Goal: Transaction & Acquisition: Book appointment/travel/reservation

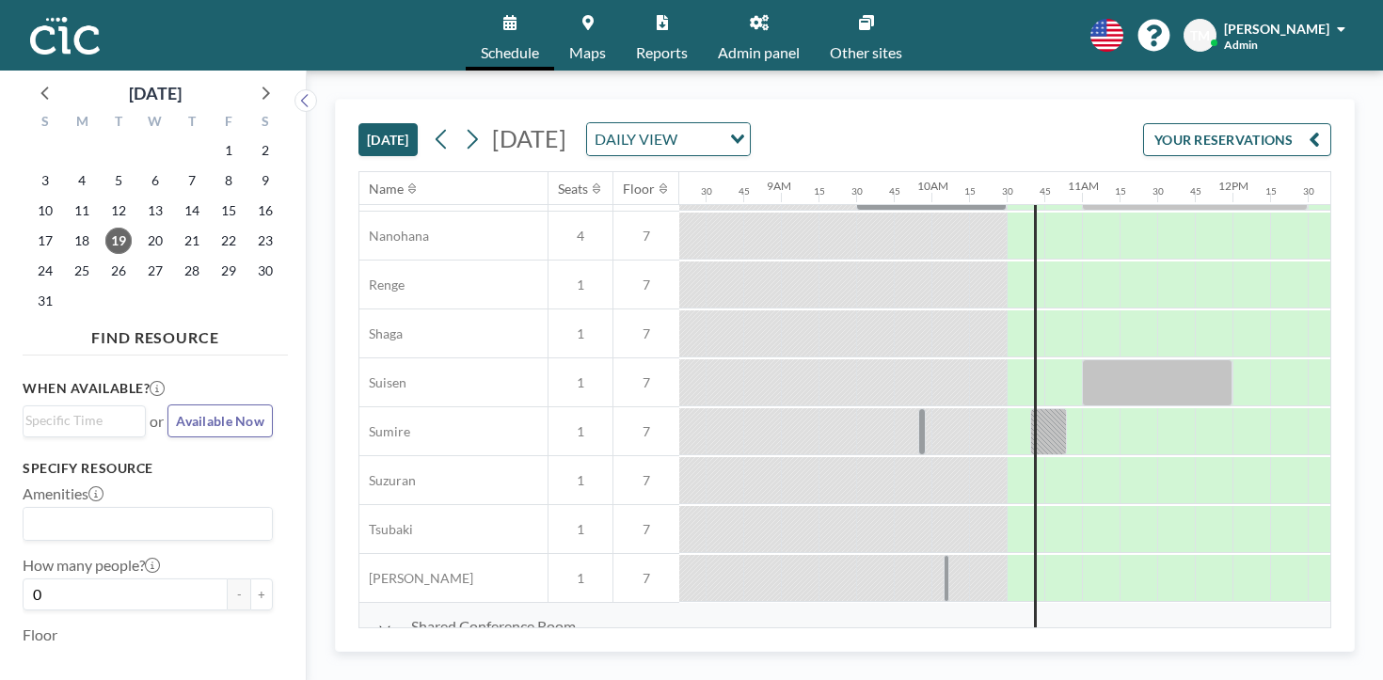
scroll to position [973, 1253]
click at [427, 127] on div "Tuesday, August 19, 2025 DAILY VIEW Loading..." at bounding box center [589, 139] width 324 height 34
click at [463, 125] on icon at bounding box center [472, 139] width 18 height 28
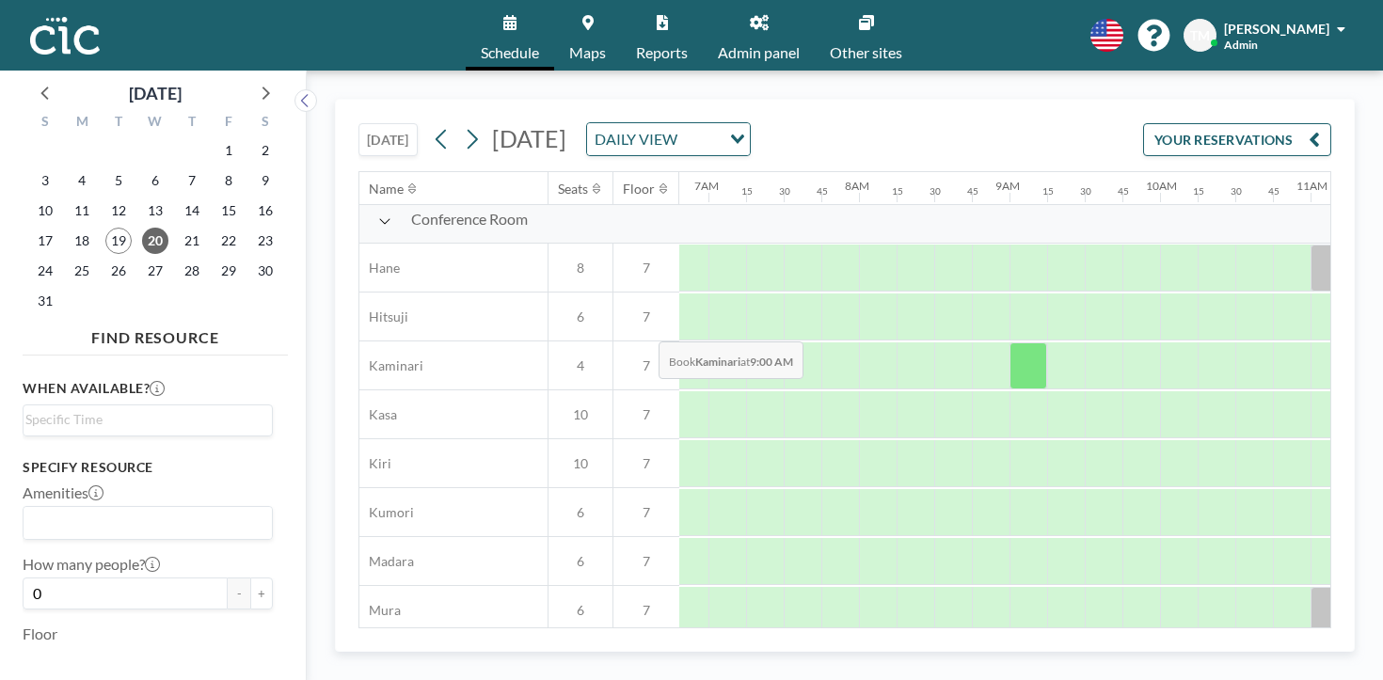
scroll to position [9, 1031]
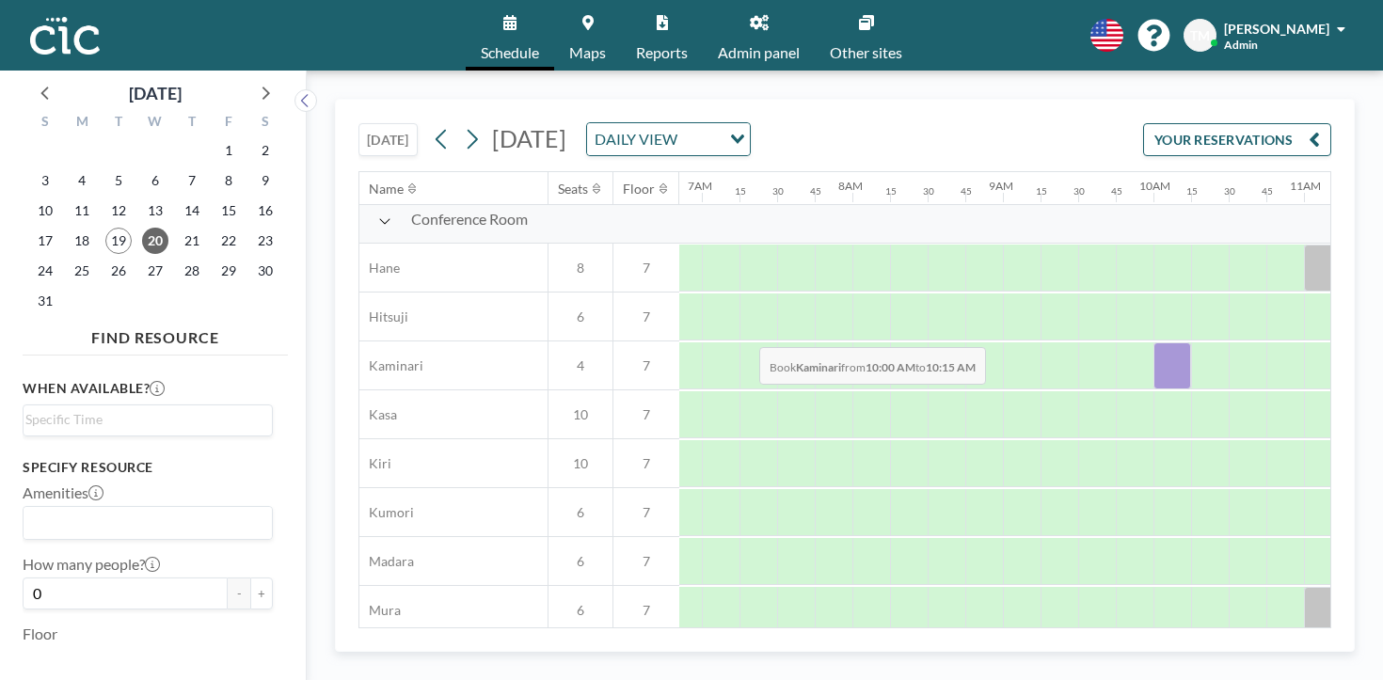
click at [1153, 342] on div at bounding box center [1172, 365] width 38 height 47
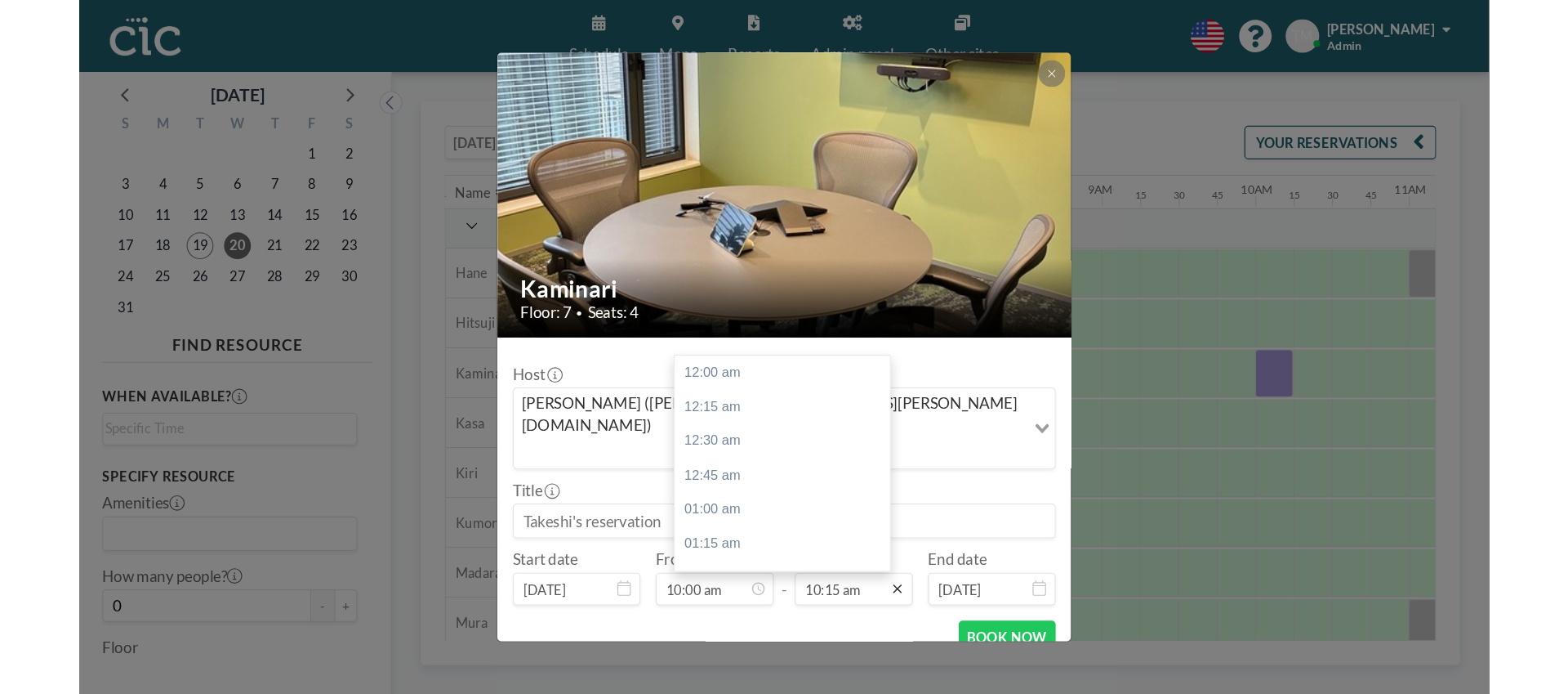
scroll to position [1069, 0]
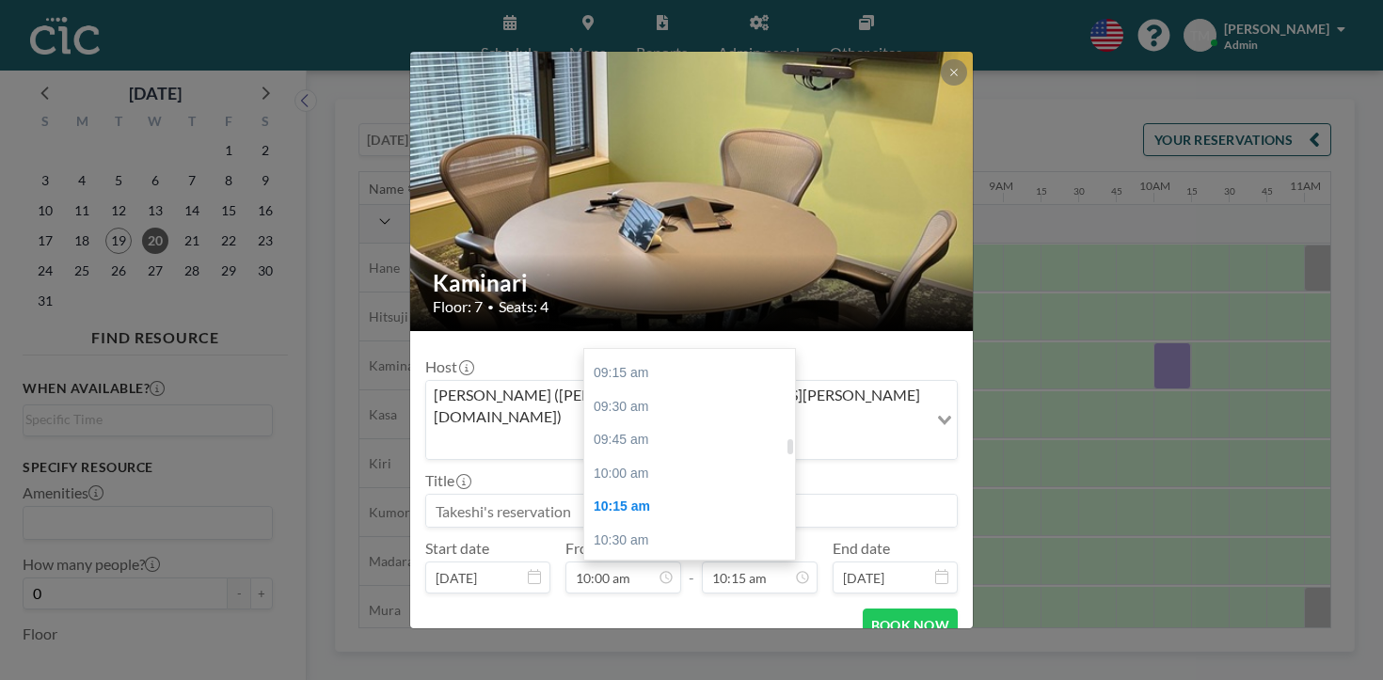
click at [680, 591] on div "11:00 am" at bounding box center [689, 608] width 211 height 34
type input "11:00 am"
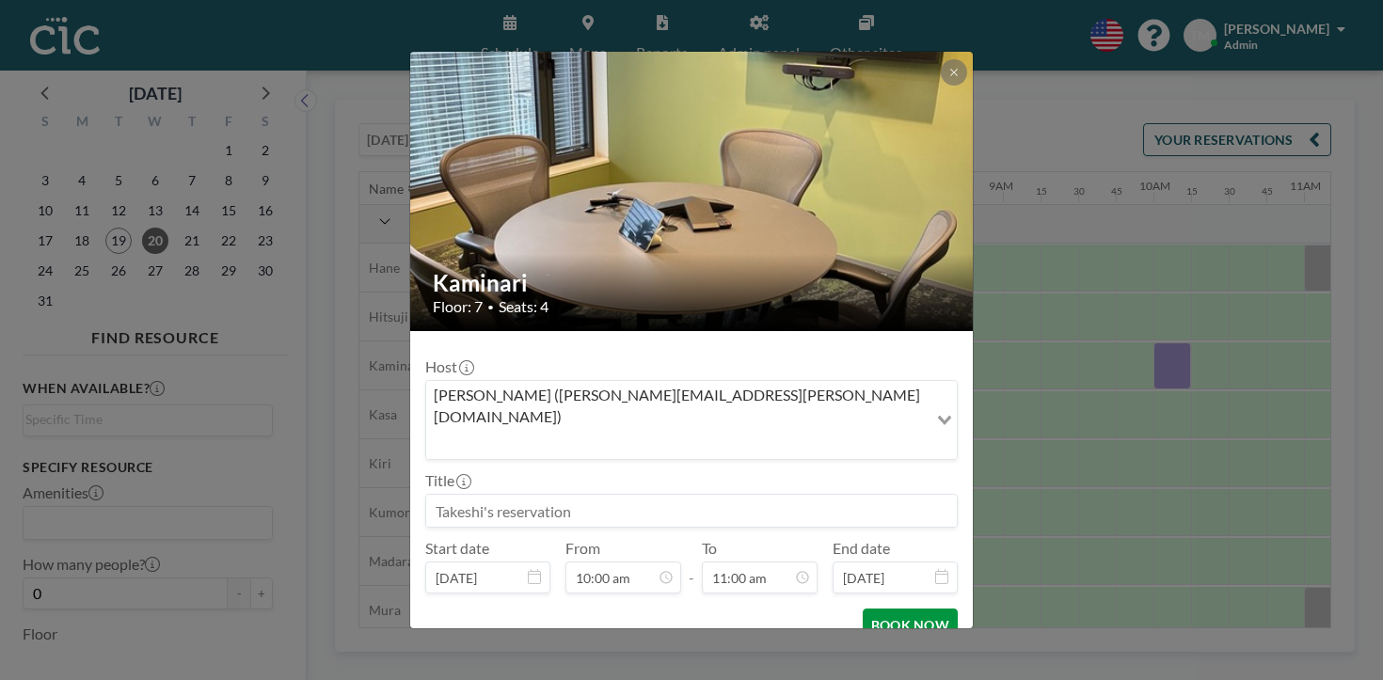
click at [862, 609] on button "BOOK NOW" at bounding box center [909, 625] width 95 height 33
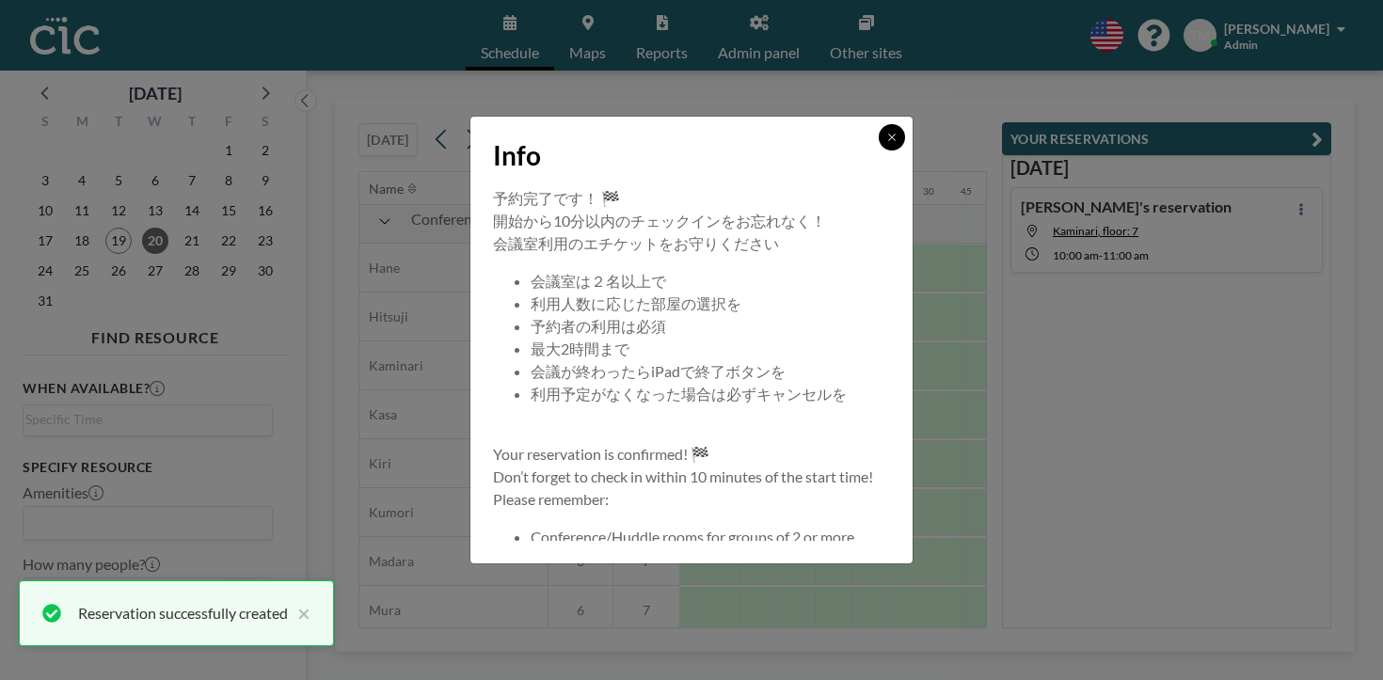
click at [878, 150] on button at bounding box center [891, 137] width 26 height 26
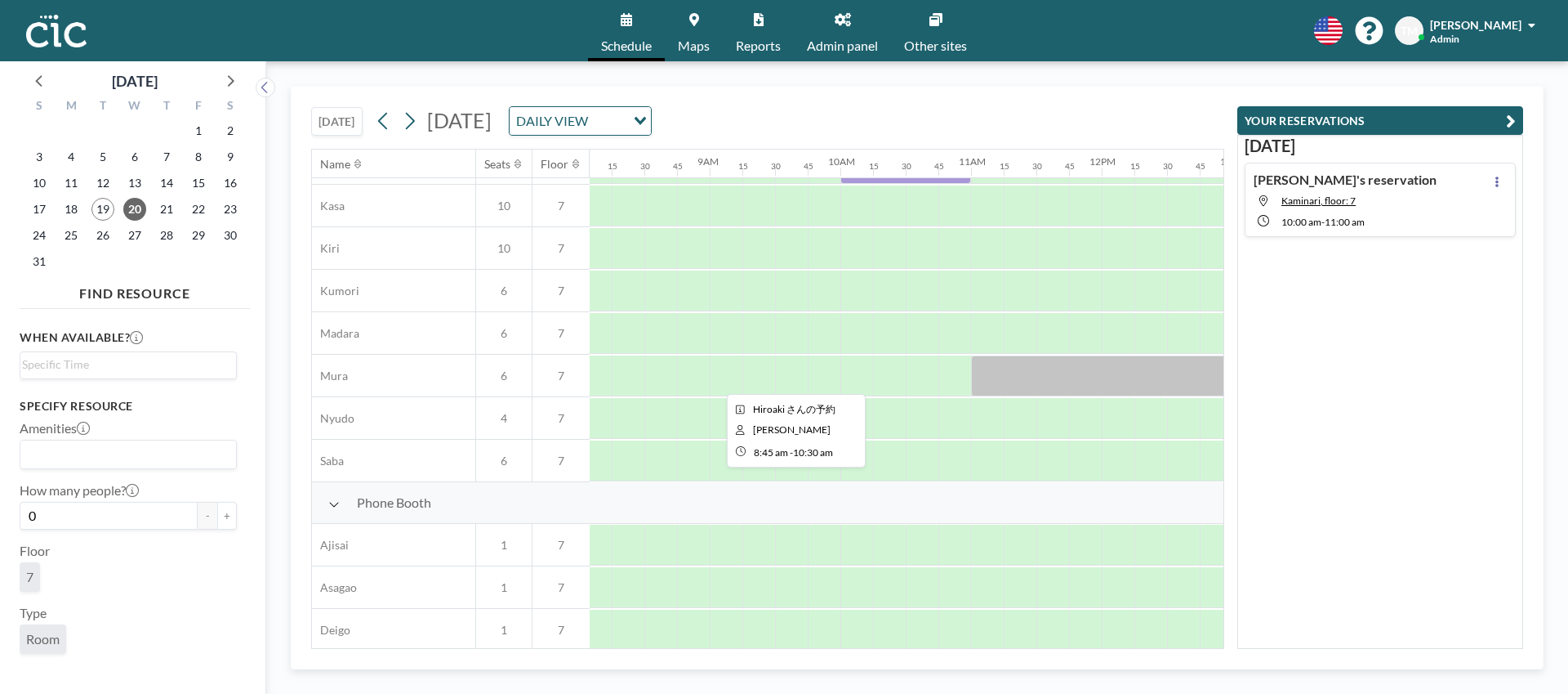
scroll to position [0, 1056]
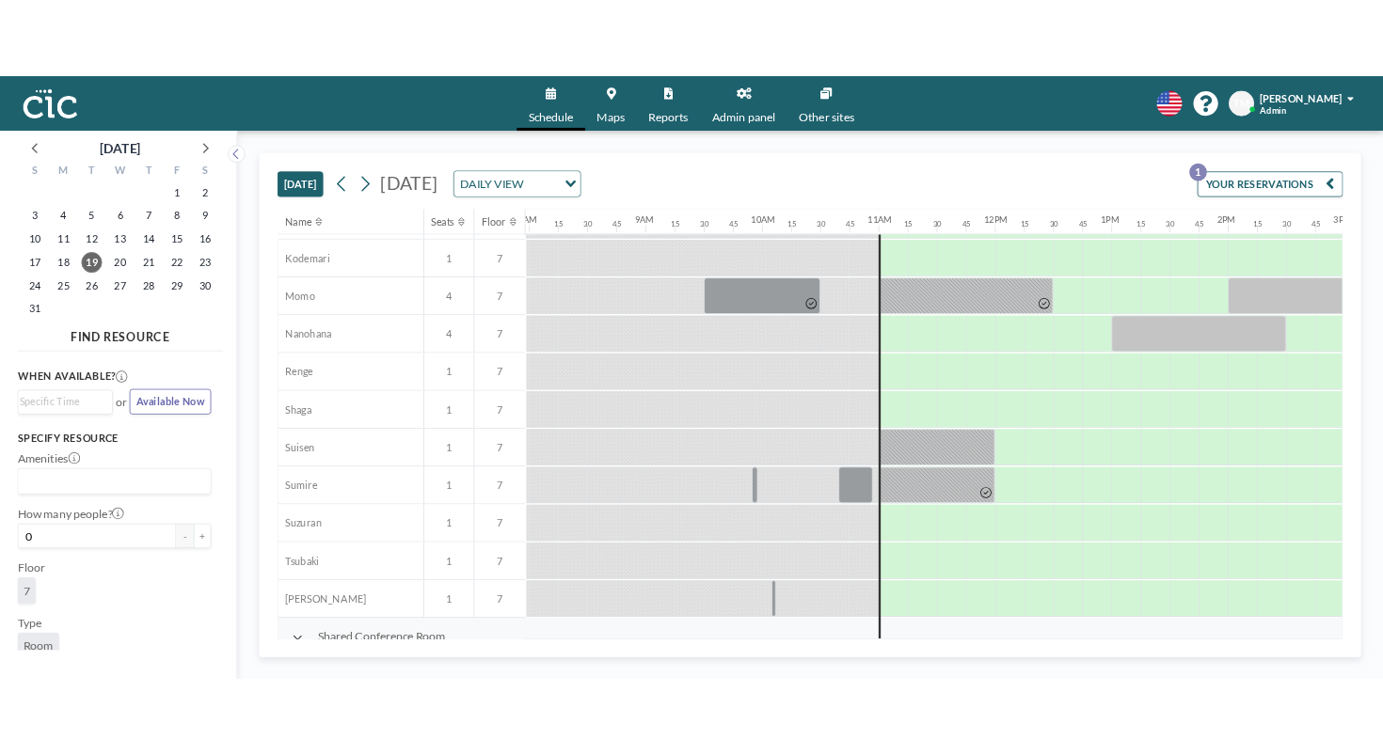
scroll to position [873, 1199]
